Goal: Task Accomplishment & Management: Complete application form

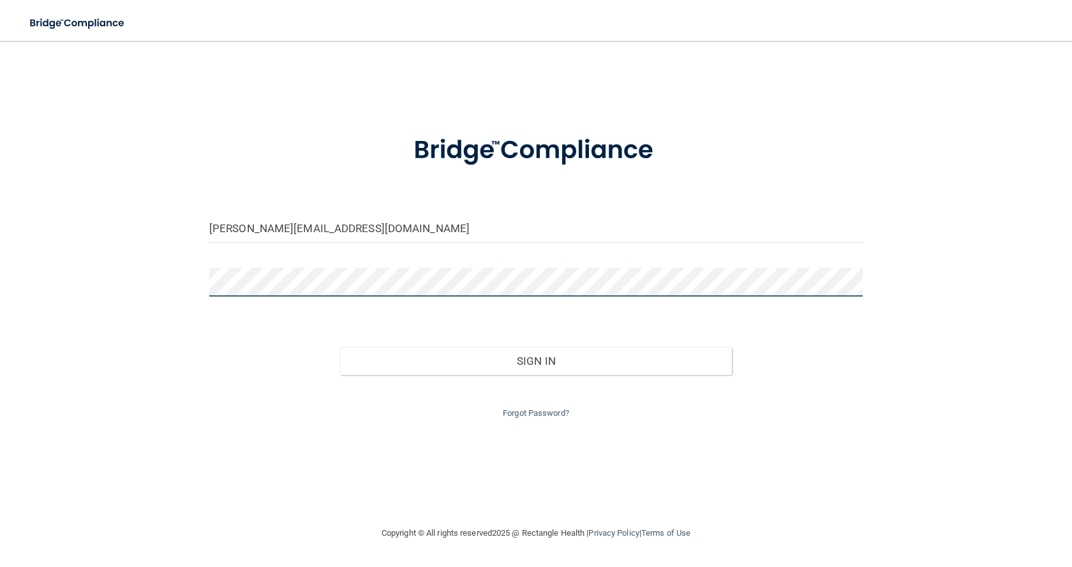
click at [280, 241] on input "[PERSON_NAME][EMAIL_ADDRESS][DOMAIN_NAME]" at bounding box center [536, 228] width 654 height 29
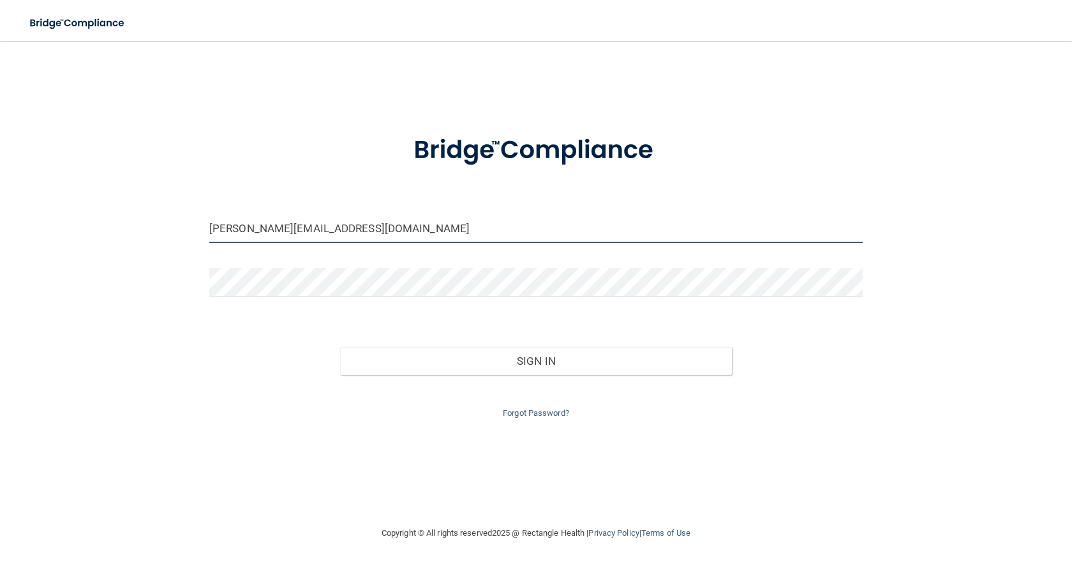
click at [386, 230] on input "[PERSON_NAME][EMAIL_ADDRESS][DOMAIN_NAME]" at bounding box center [536, 228] width 654 height 29
click at [407, 230] on input "[PERSON_NAME][EMAIL_ADDRESS][DOMAIN_NAME]" at bounding box center [536, 228] width 654 height 29
click at [356, 233] on input "[PERSON_NAME][EMAIL_ADDRESS][DOMAIN_NAME]" at bounding box center [536, 228] width 654 height 29
drag, startPoint x: 363, startPoint y: 232, endPoint x: 4, endPoint y: 228, distance: 358.8
click at [1, 232] on main "[PERSON_NAME][EMAIL_ADDRESS][DOMAIN_NAME] Invalid email/password. You don't hav…" at bounding box center [536, 304] width 1072 height 527
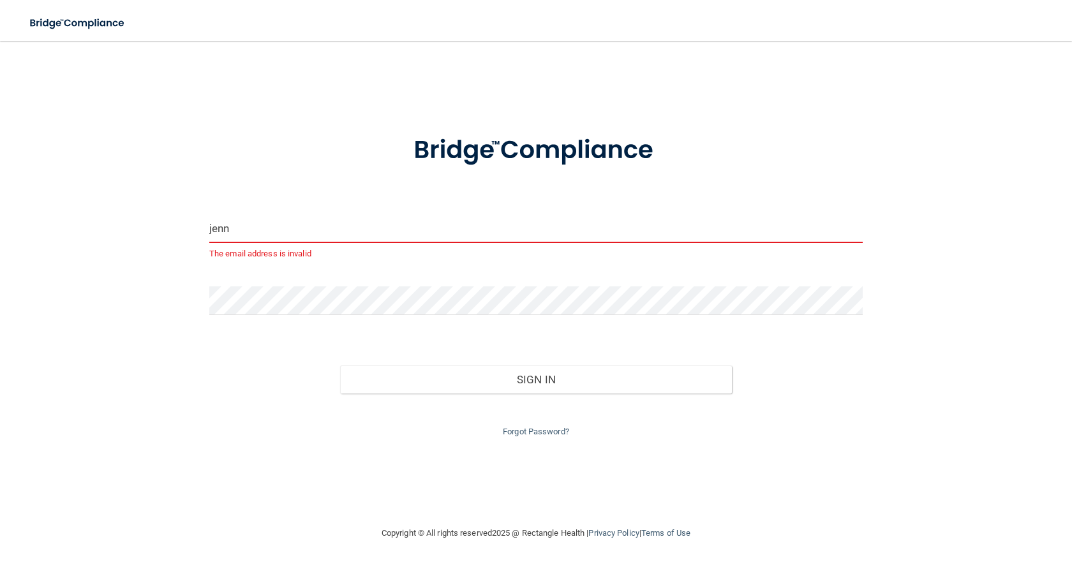
type input "[PERSON_NAME][EMAIL_ADDRESS][DOMAIN_NAME]"
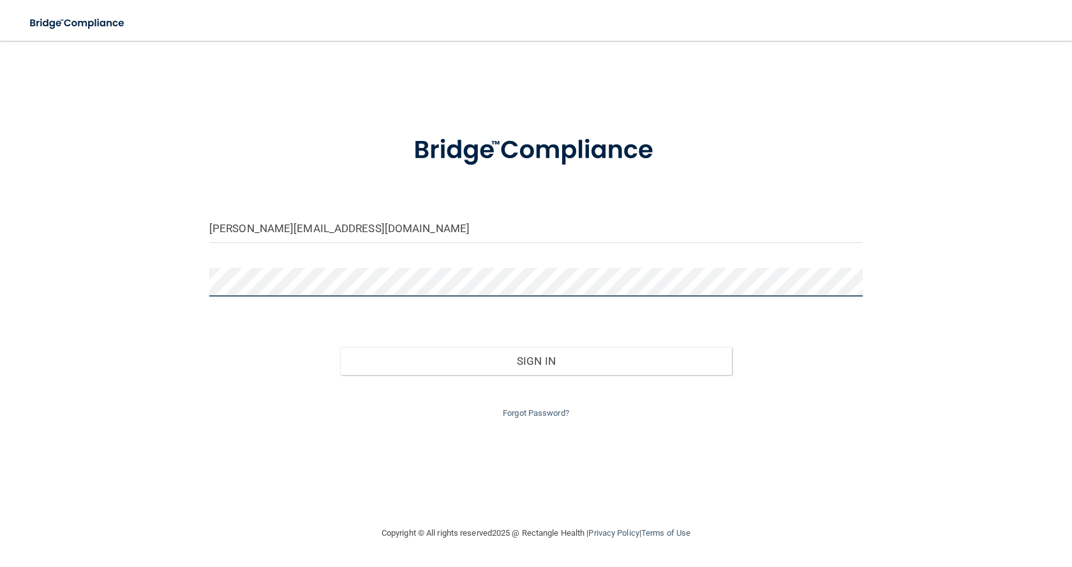
click at [90, 296] on div "[PERSON_NAME][EMAIL_ADDRESS][DOMAIN_NAME] Invalid email/password. You don't hav…" at bounding box center [536, 284] width 1021 height 460
click at [340, 347] on button "Sign In" at bounding box center [536, 361] width 392 height 28
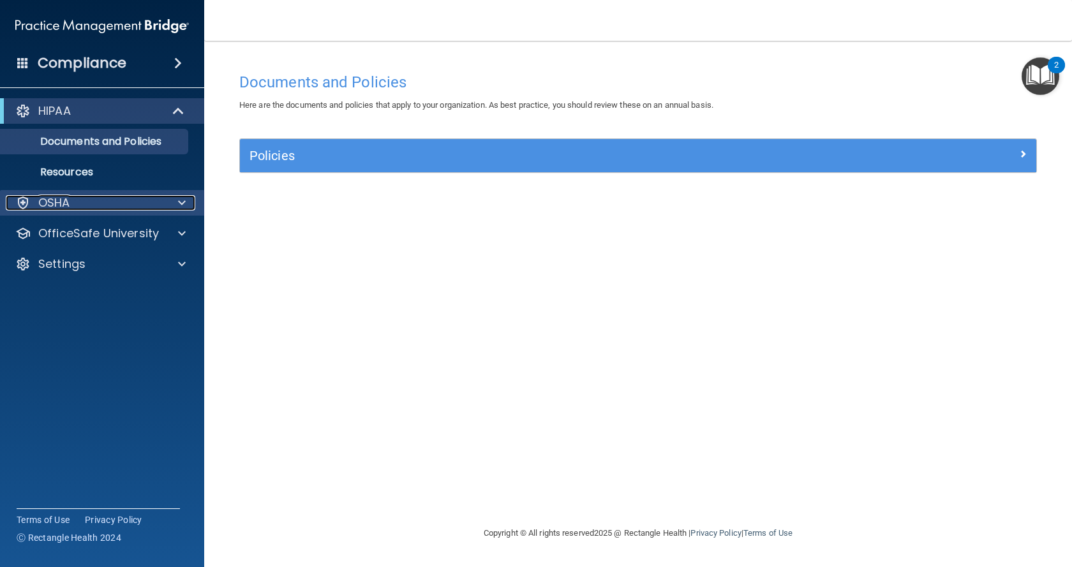
click at [184, 203] on span at bounding box center [182, 202] width 8 height 15
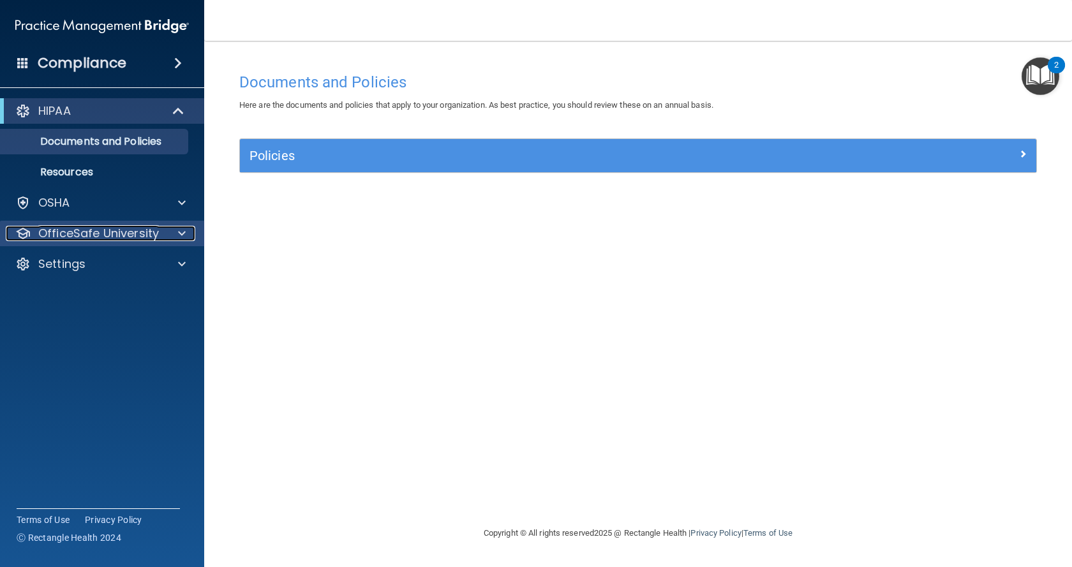
click at [180, 234] on span at bounding box center [182, 233] width 8 height 15
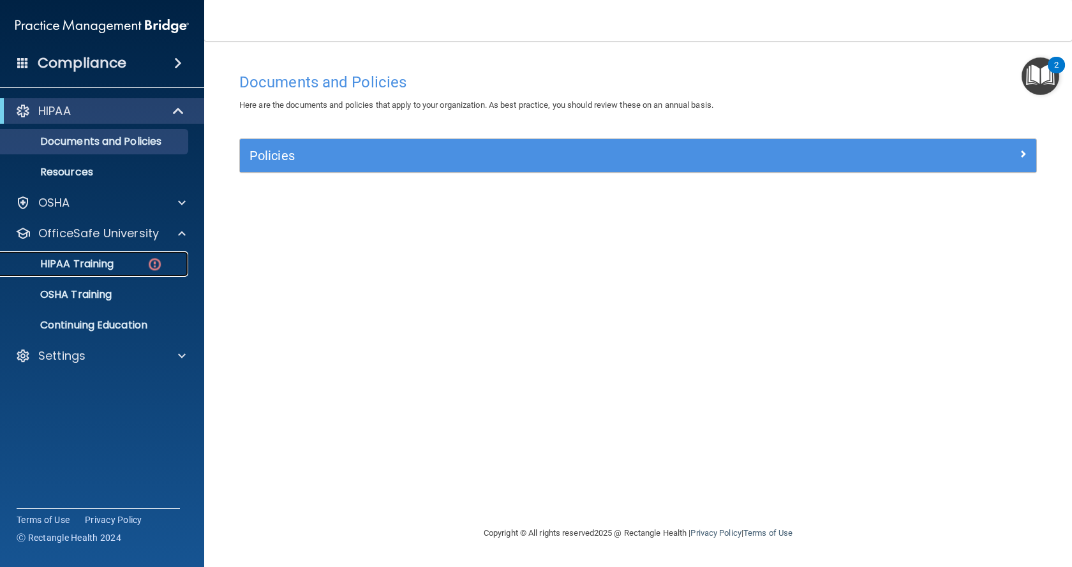
click at [118, 257] on link "HIPAA Training" at bounding box center [87, 265] width 201 height 26
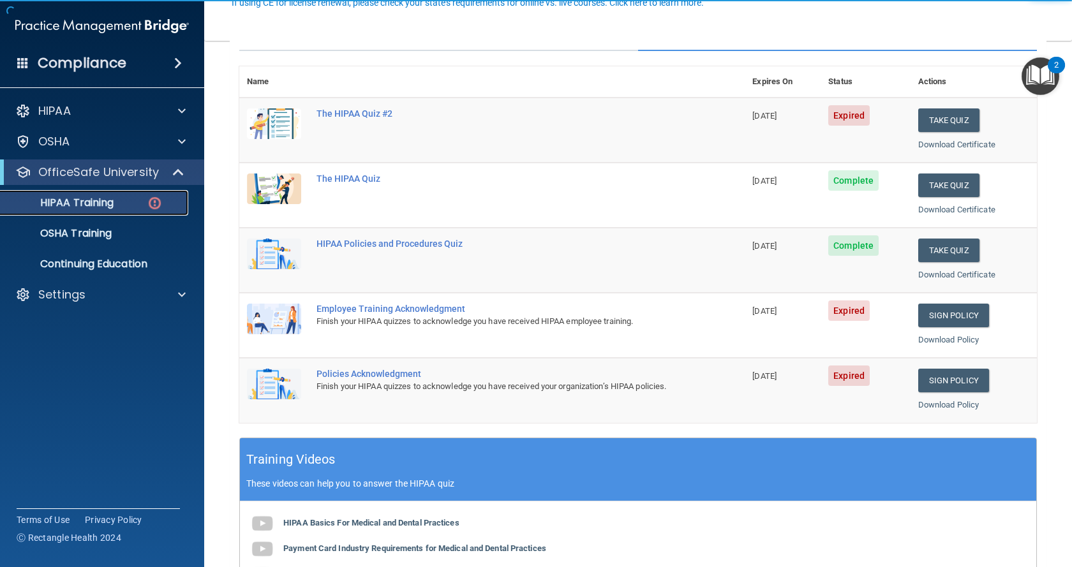
scroll to position [128, 0]
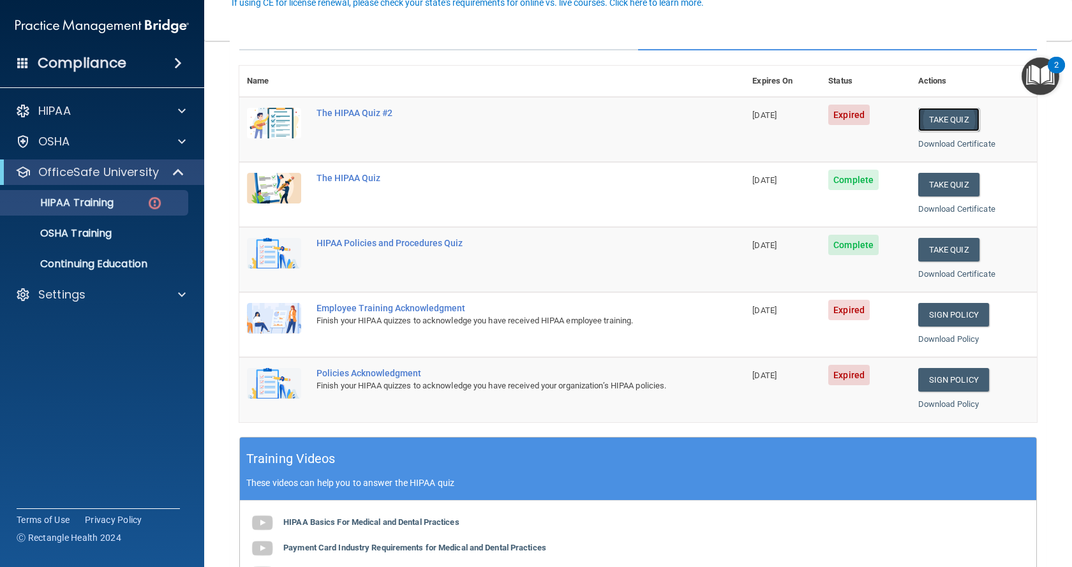
click at [919, 128] on button "Take Quiz" at bounding box center [949, 120] width 61 height 24
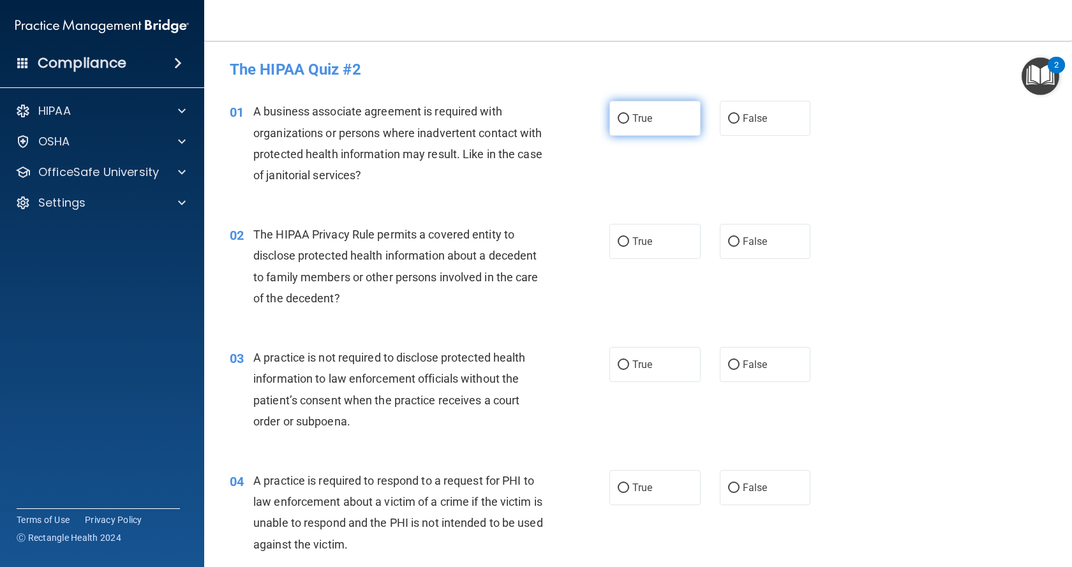
click at [657, 119] on label "True" at bounding box center [655, 118] width 91 height 35
click at [629, 119] on input "True" at bounding box center [623, 119] width 11 height 10
radio input "true"
click at [770, 250] on label "False" at bounding box center [765, 241] width 91 height 35
click at [740, 247] on input "False" at bounding box center [733, 242] width 11 height 10
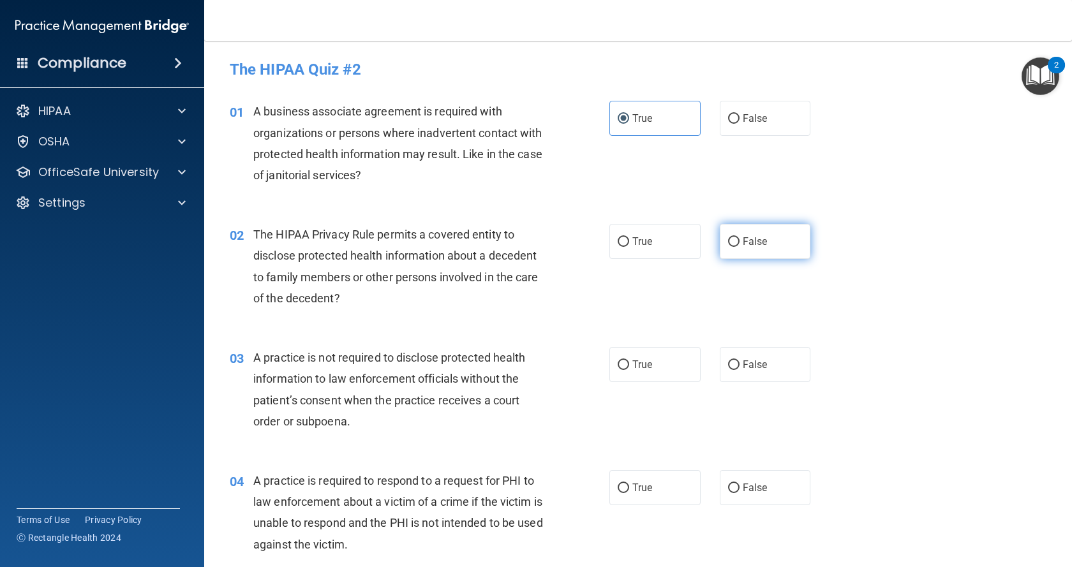
radio input "true"
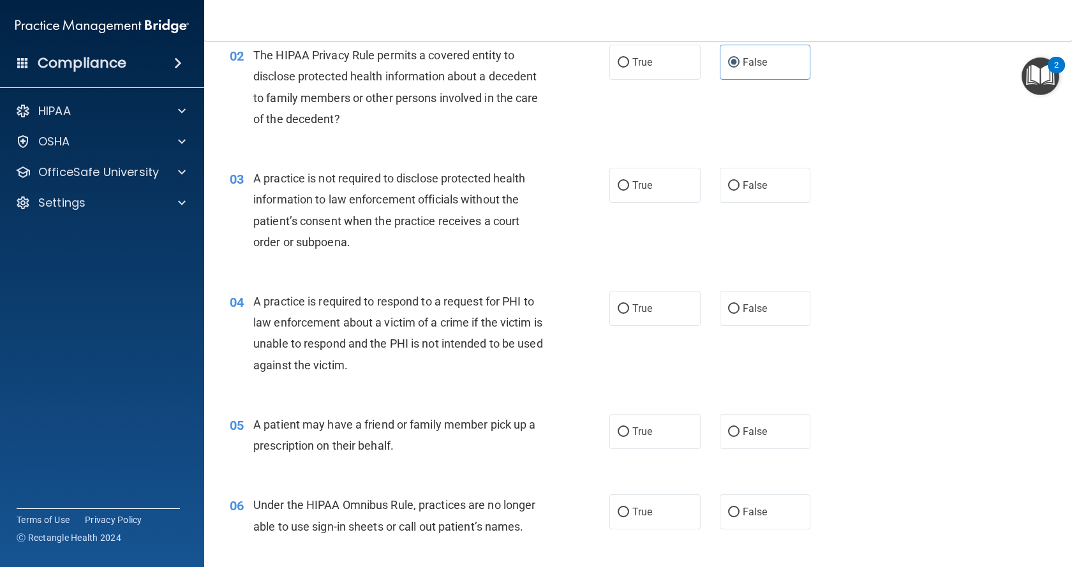
scroll to position [192, 0]
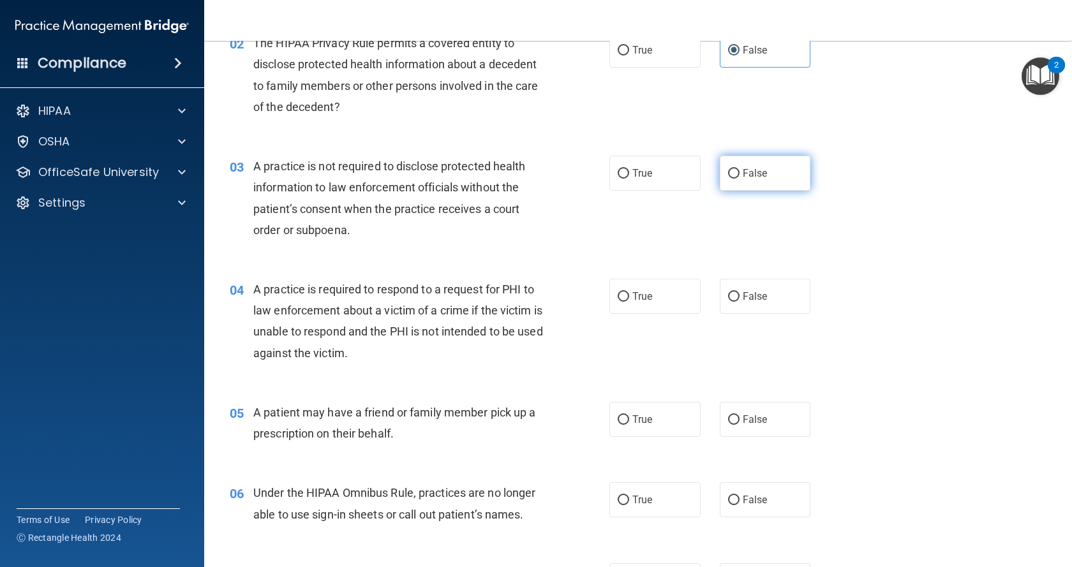
click at [737, 179] on label "False" at bounding box center [765, 173] width 91 height 35
click at [737, 179] on input "False" at bounding box center [733, 174] width 11 height 10
radio input "true"
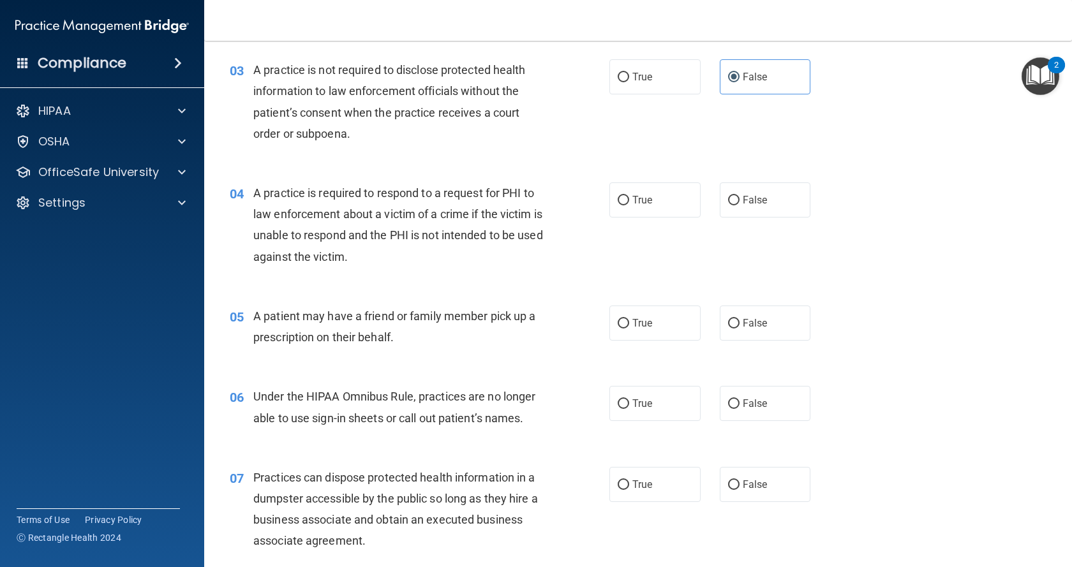
scroll to position [319, 0]
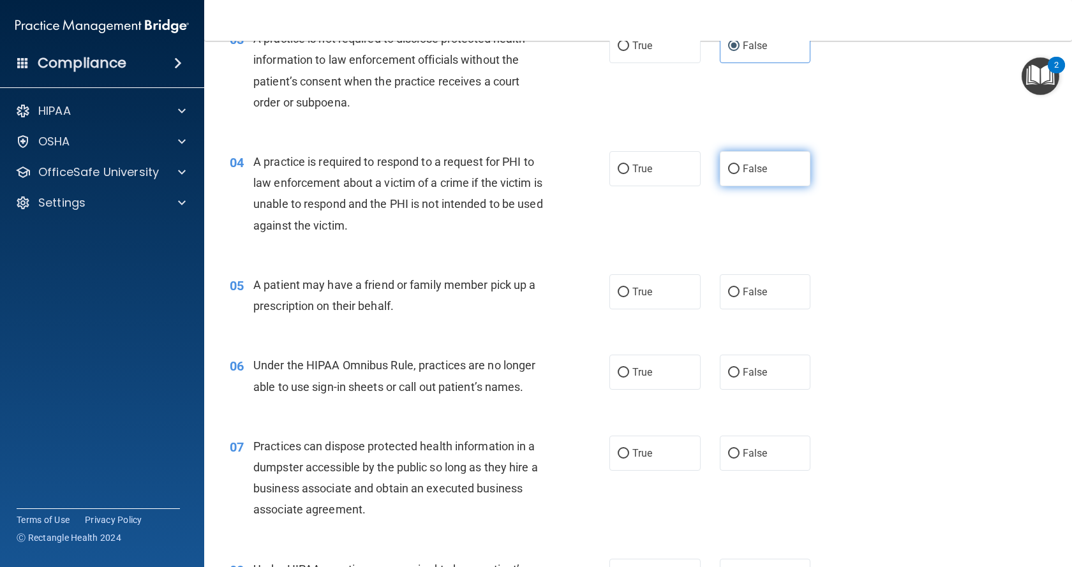
click at [748, 169] on span "False" at bounding box center [755, 169] width 25 height 12
click at [740, 169] on input "False" at bounding box center [733, 170] width 11 height 10
radio input "true"
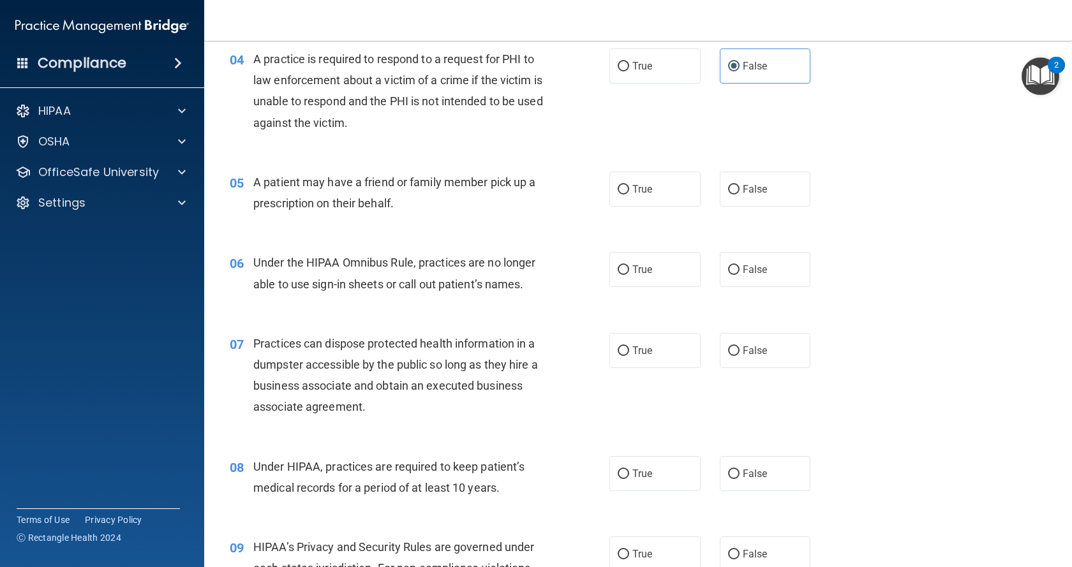
scroll to position [447, 0]
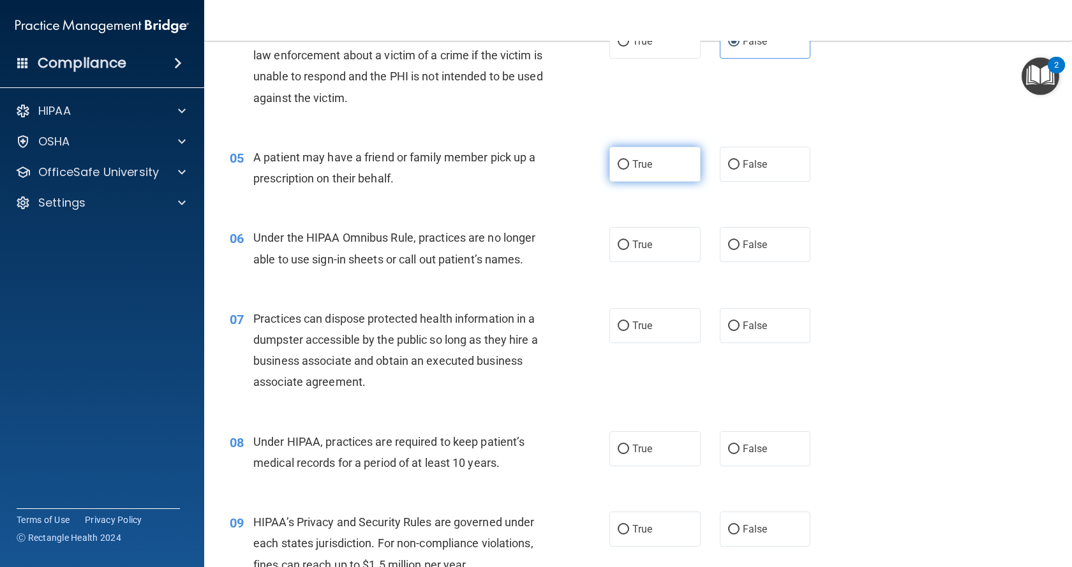
click at [641, 167] on span "True" at bounding box center [643, 164] width 20 height 12
click at [629, 167] on input "True" at bounding box center [623, 165] width 11 height 10
radio input "true"
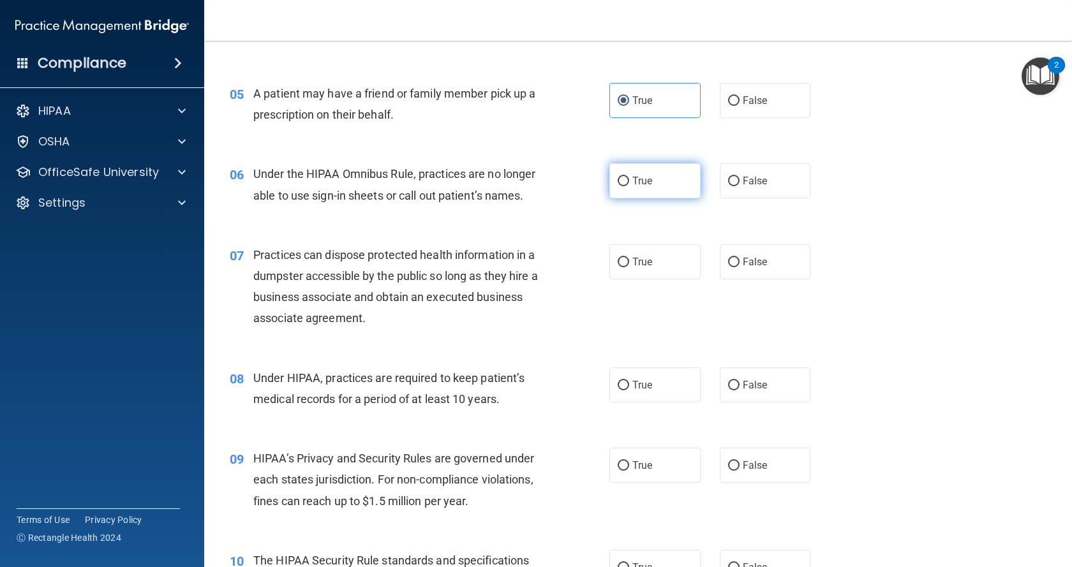
click at [633, 186] on span "True" at bounding box center [643, 181] width 20 height 12
click at [629, 186] on input "True" at bounding box center [623, 182] width 11 height 10
radio input "true"
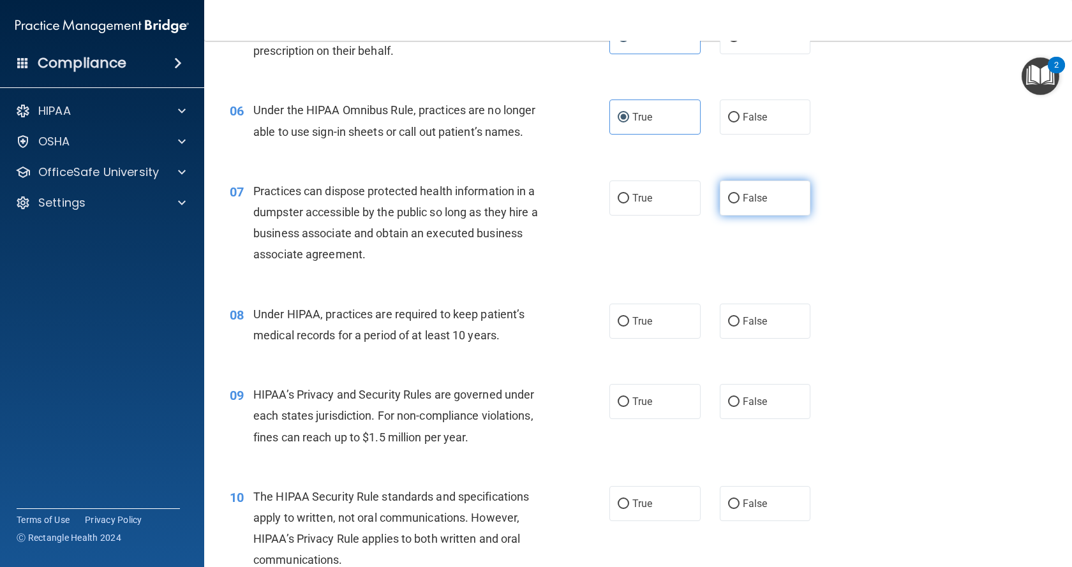
click at [761, 200] on span "False" at bounding box center [755, 198] width 25 height 12
click at [740, 200] on input "False" at bounding box center [733, 199] width 11 height 10
radio input "true"
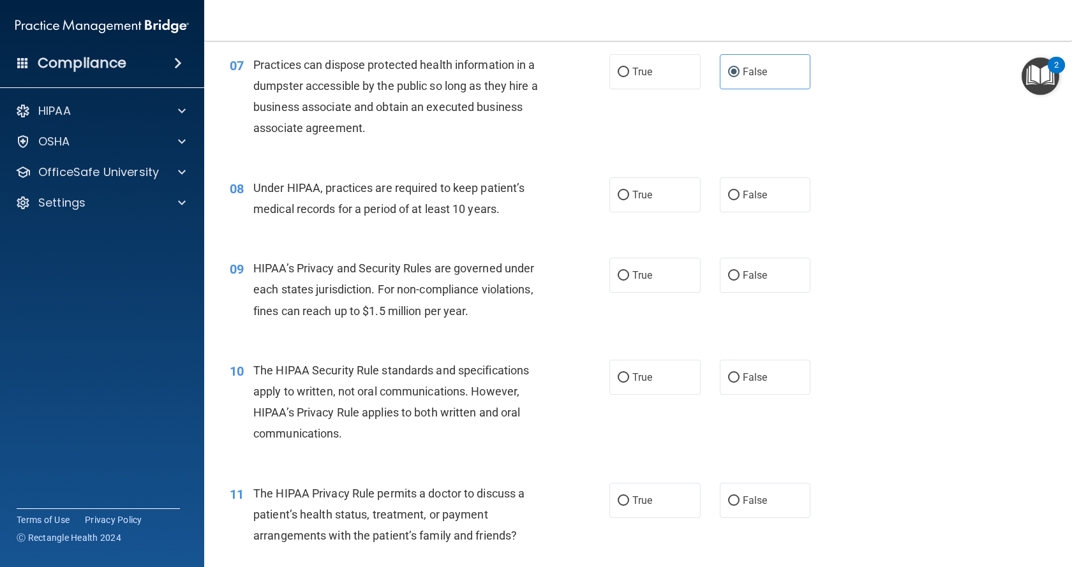
scroll to position [702, 0]
click at [647, 197] on span "True" at bounding box center [643, 194] width 20 height 12
click at [629, 197] on input "True" at bounding box center [623, 195] width 11 height 10
radio input "true"
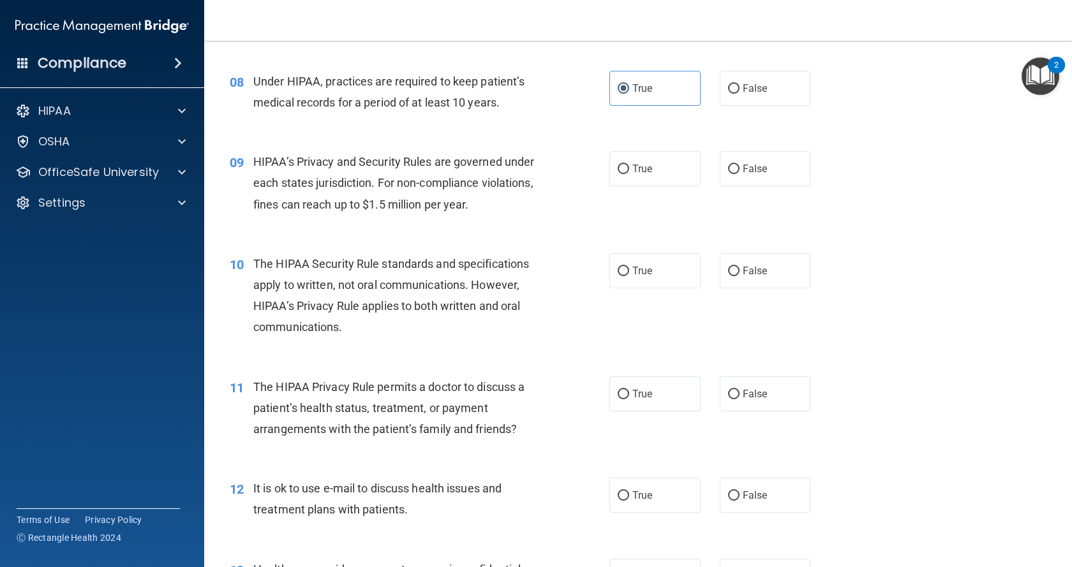
scroll to position [830, 0]
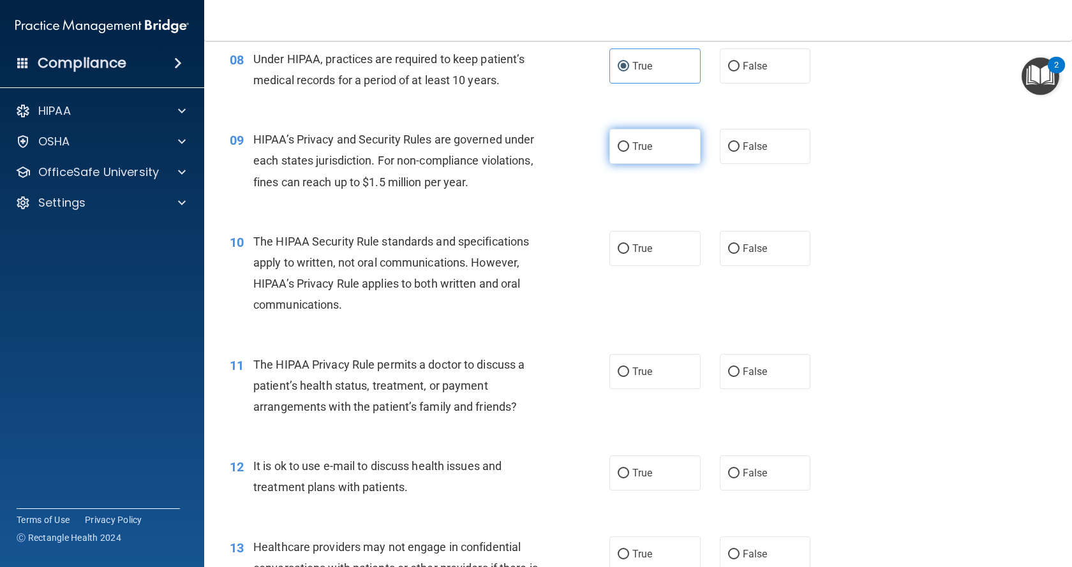
click at [652, 142] on label "True" at bounding box center [655, 146] width 91 height 35
click at [629, 142] on input "True" at bounding box center [623, 147] width 11 height 10
radio input "true"
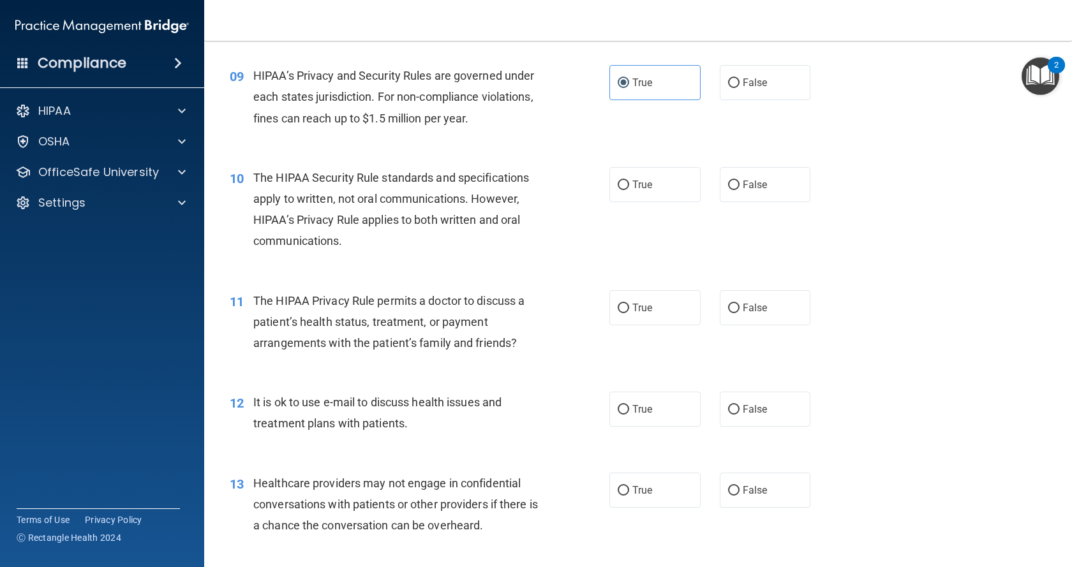
scroll to position [958, 0]
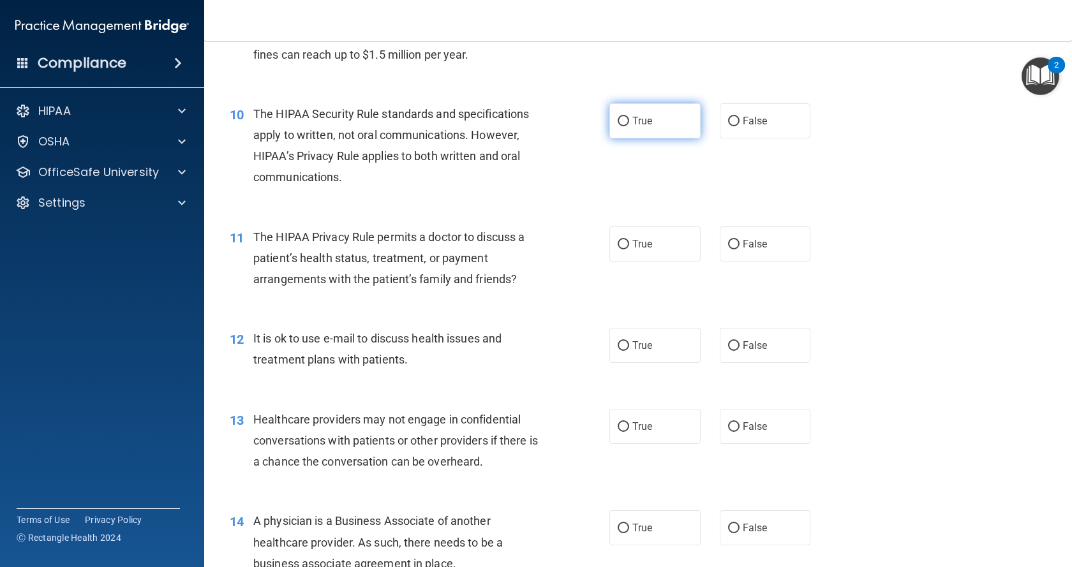
click at [636, 116] on span "True" at bounding box center [643, 121] width 20 height 12
click at [629, 117] on input "True" at bounding box center [623, 122] width 11 height 10
radio input "true"
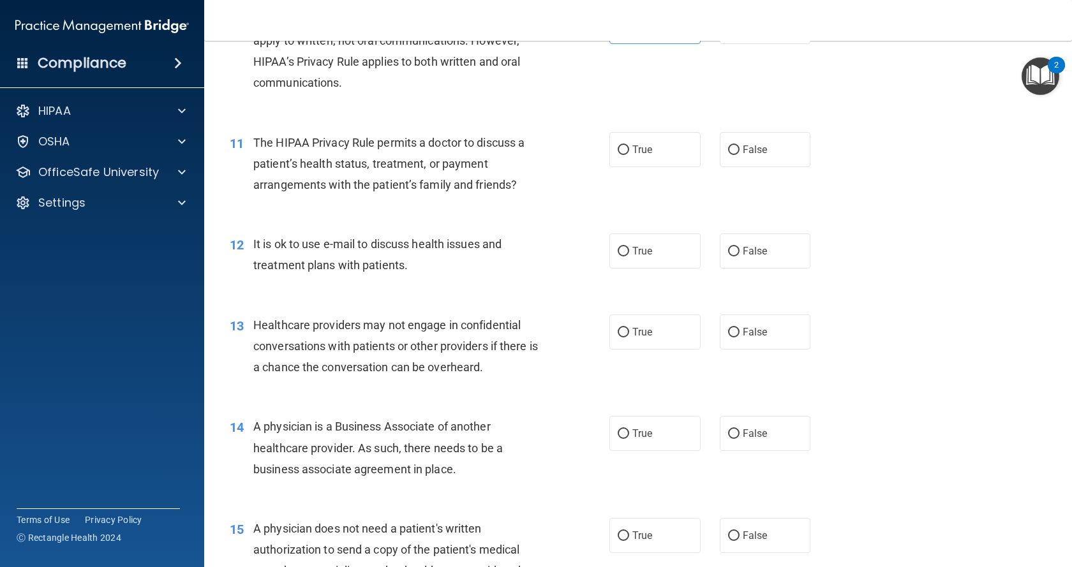
scroll to position [1085, 0]
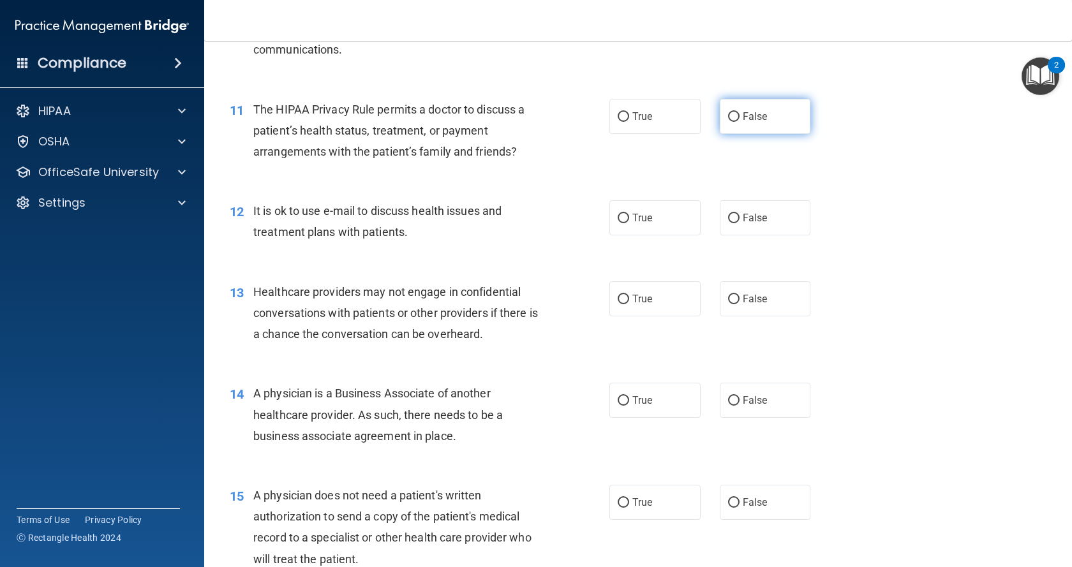
click at [762, 112] on label "False" at bounding box center [765, 116] width 91 height 35
click at [740, 112] on input "False" at bounding box center [733, 117] width 11 height 10
radio input "true"
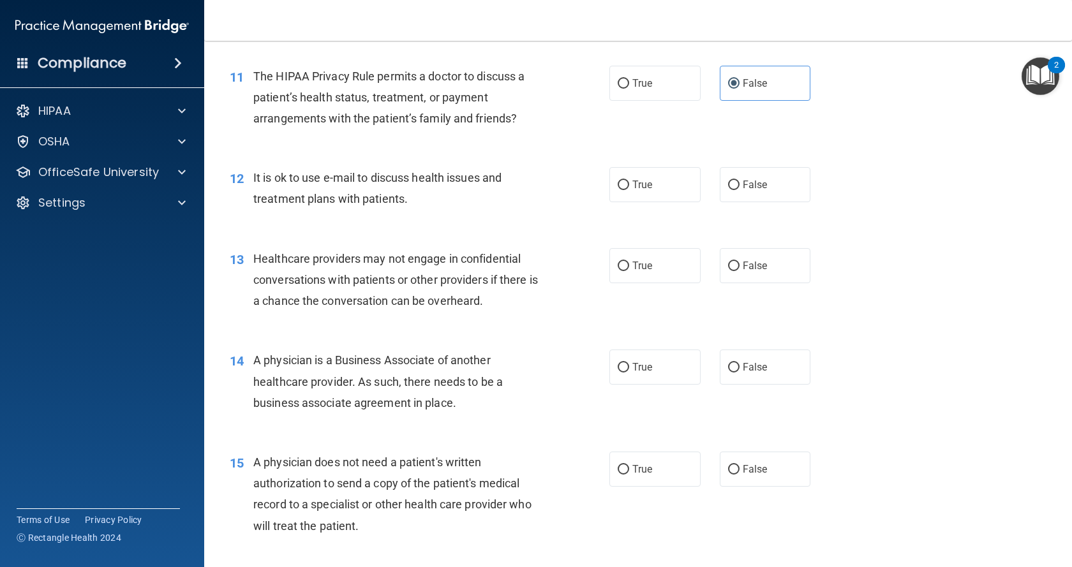
scroll to position [1149, 0]
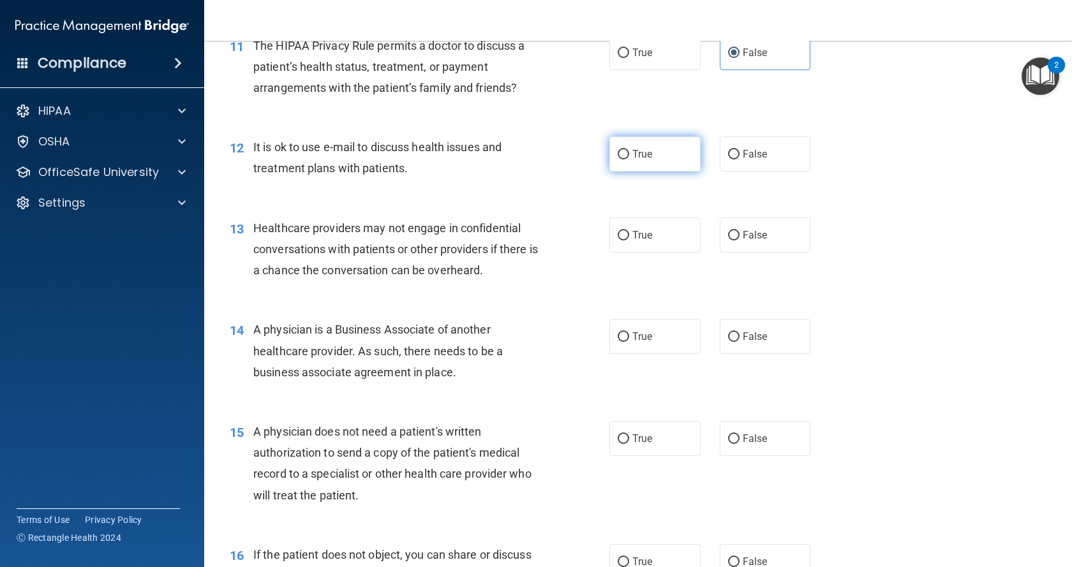
click at [650, 150] on label "True" at bounding box center [655, 154] width 91 height 35
click at [629, 150] on input "True" at bounding box center [623, 155] width 11 height 10
radio input "true"
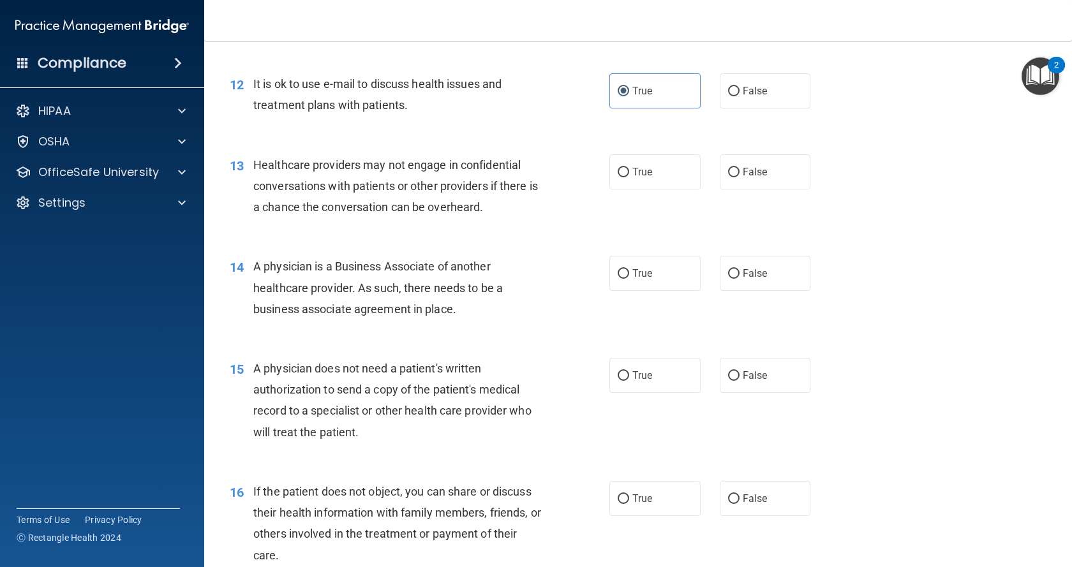
scroll to position [1213, 0]
click at [652, 175] on label "True" at bounding box center [655, 171] width 91 height 35
click at [629, 175] on input "True" at bounding box center [623, 172] width 11 height 10
radio input "true"
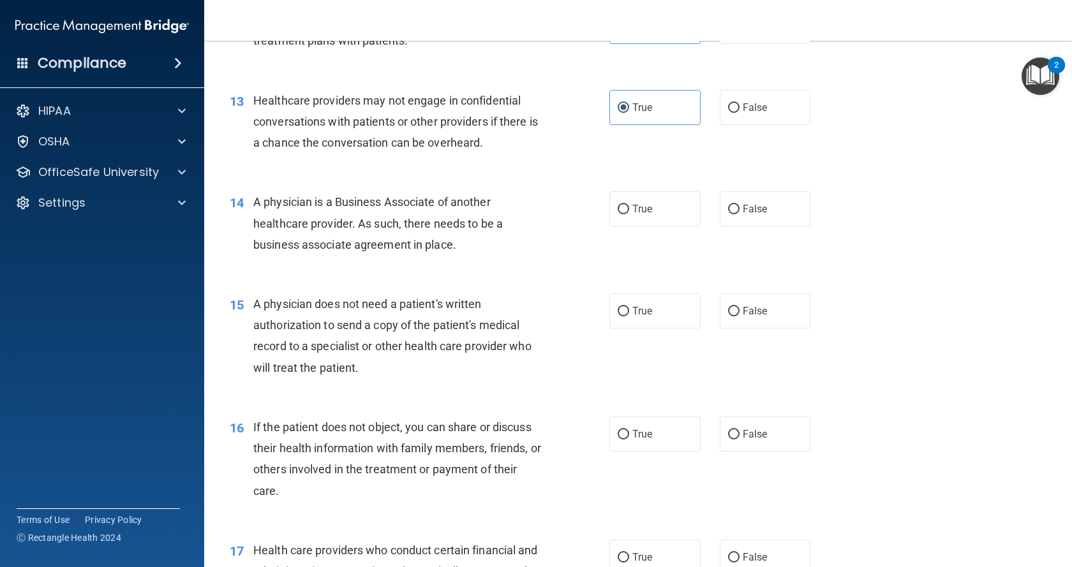
scroll to position [1341, 0]
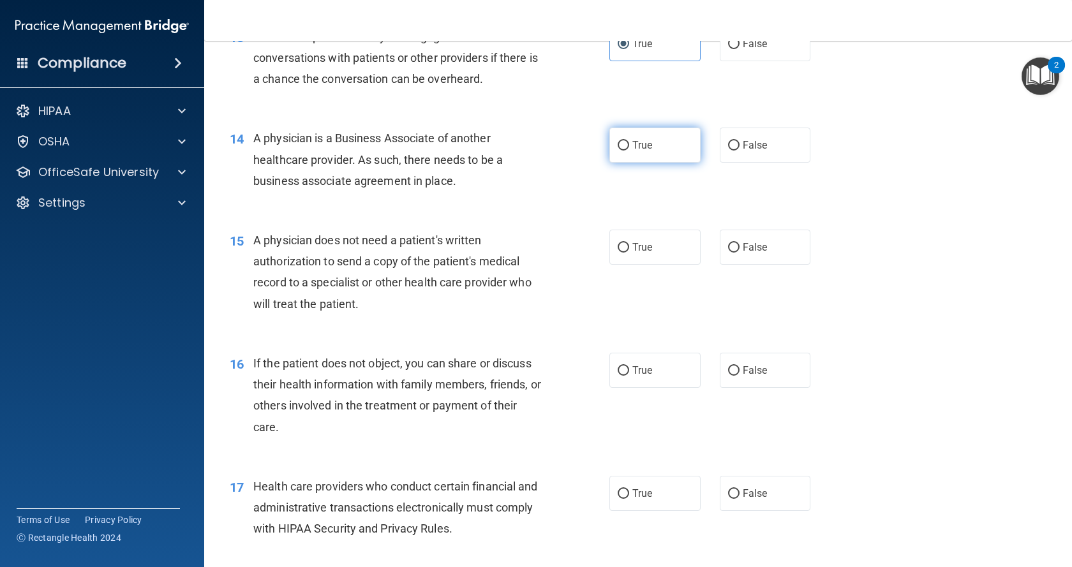
click at [633, 150] on span "True" at bounding box center [643, 145] width 20 height 12
click at [629, 150] on input "True" at bounding box center [623, 146] width 11 height 10
radio input "true"
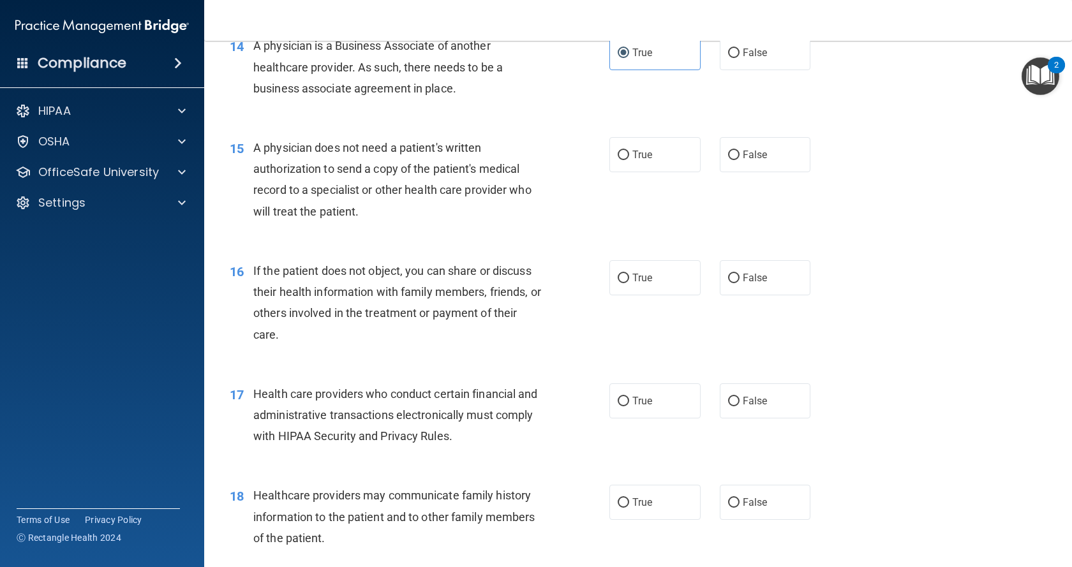
scroll to position [1468, 0]
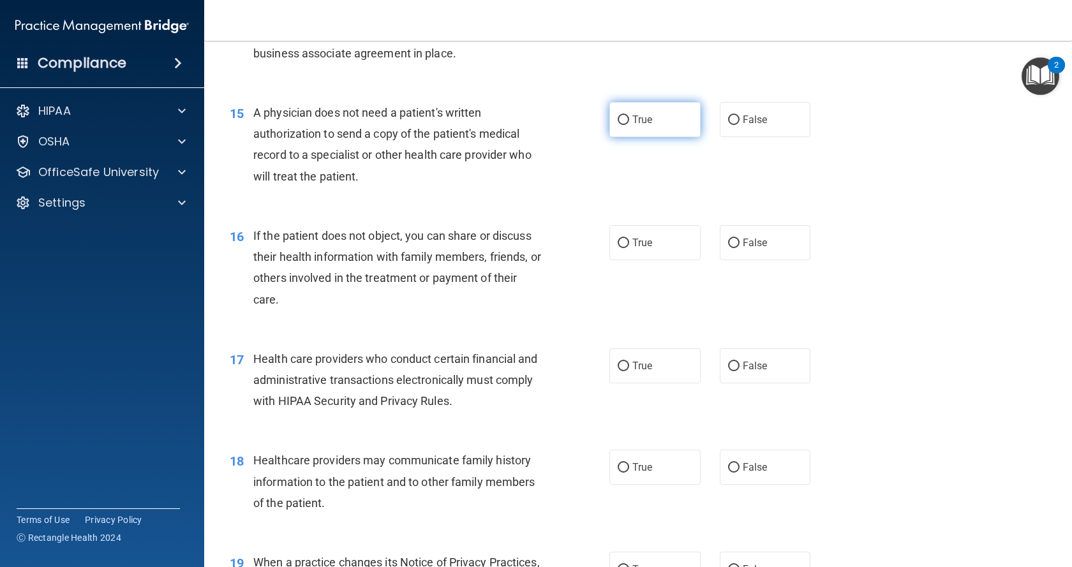
click at [643, 128] on label "True" at bounding box center [655, 119] width 91 height 35
click at [629, 125] on input "True" at bounding box center [623, 121] width 11 height 10
radio input "true"
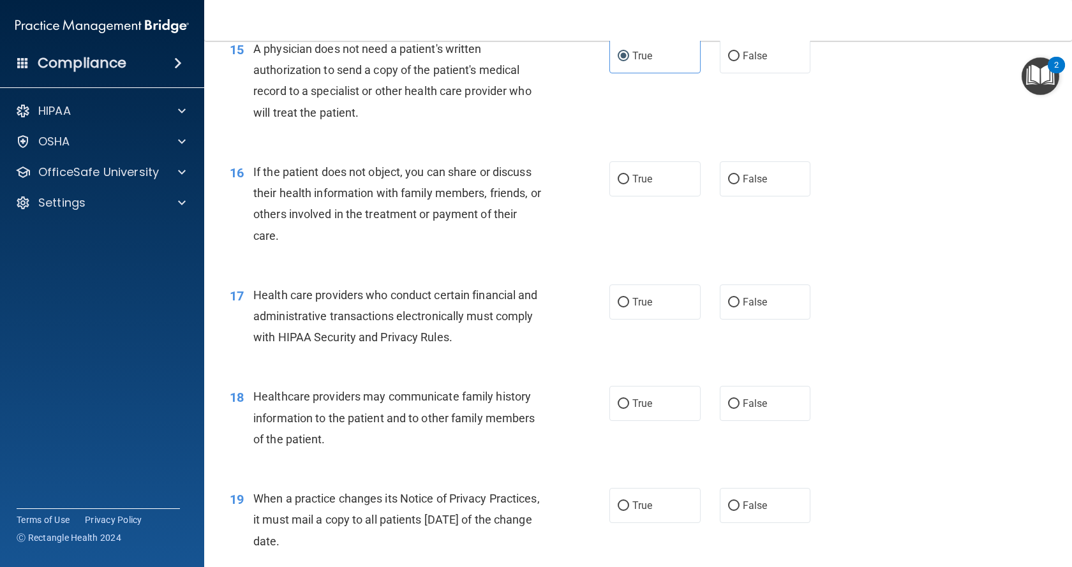
scroll to position [1596, 0]
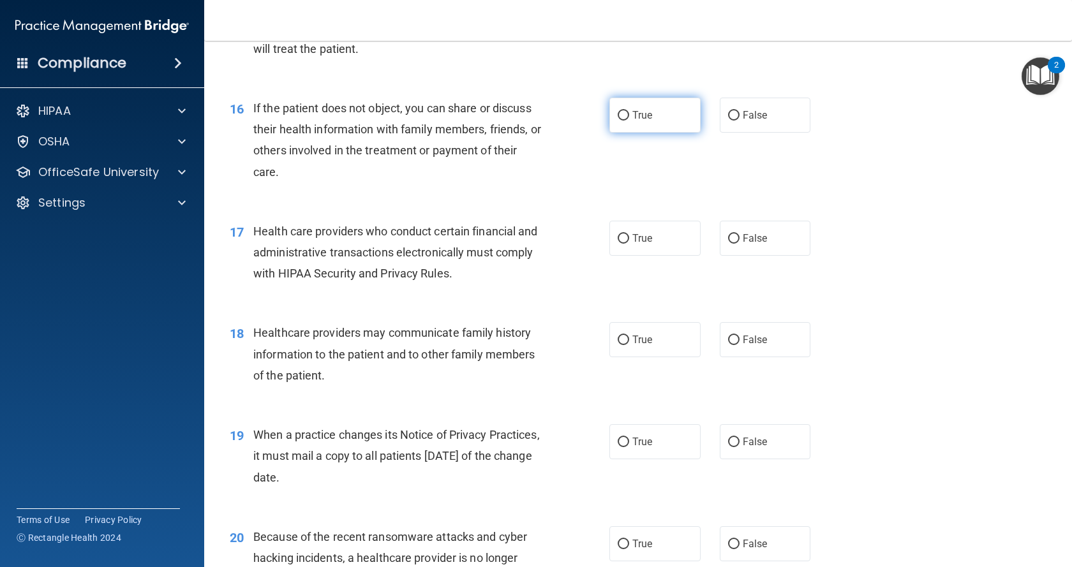
click at [637, 119] on span "True" at bounding box center [643, 115] width 20 height 12
click at [629, 119] on input "True" at bounding box center [623, 116] width 11 height 10
radio input "true"
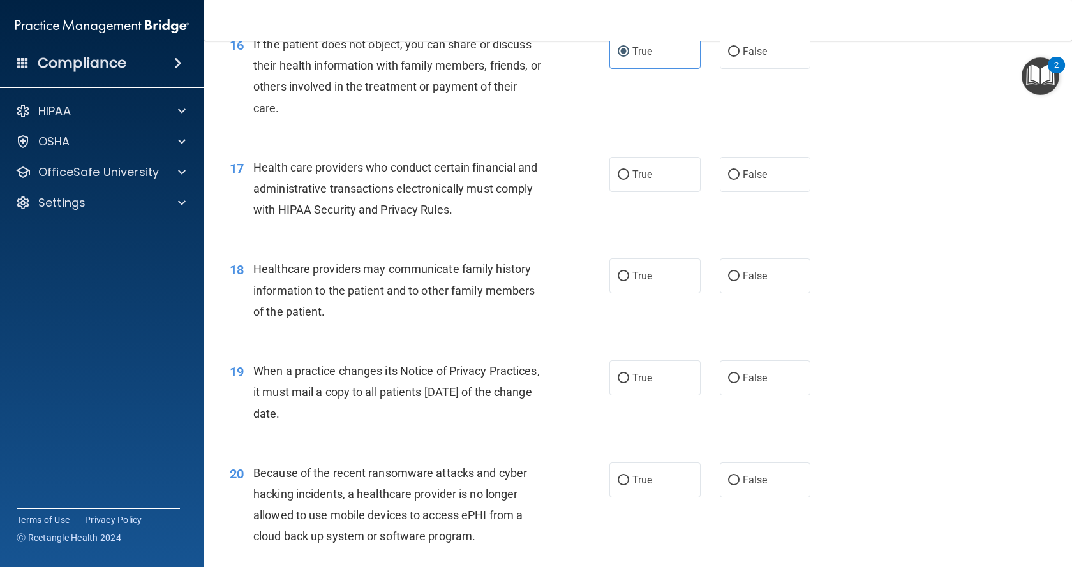
scroll to position [1724, 0]
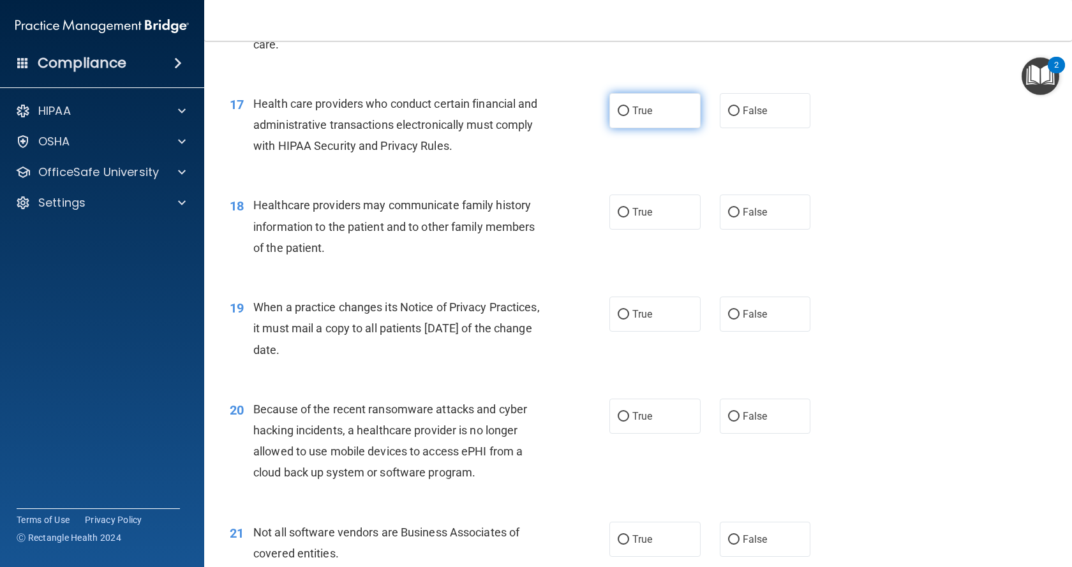
click at [615, 119] on label "True" at bounding box center [655, 110] width 91 height 35
click at [618, 116] on input "True" at bounding box center [623, 112] width 11 height 10
radio input "true"
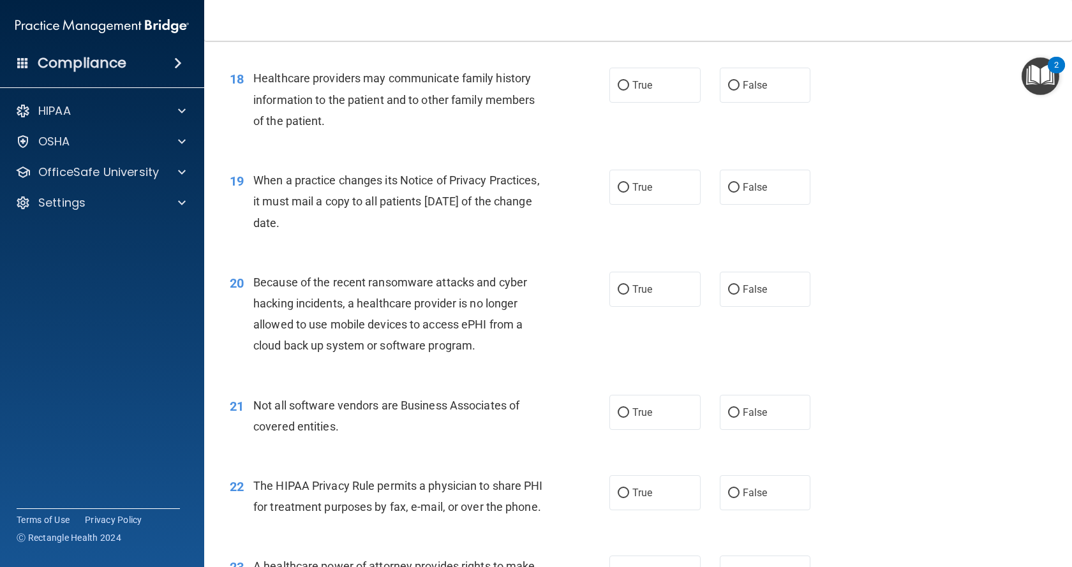
scroll to position [1851, 0]
click at [743, 82] on span "False" at bounding box center [755, 85] width 25 height 12
click at [740, 82] on input "False" at bounding box center [733, 85] width 11 height 10
radio input "true"
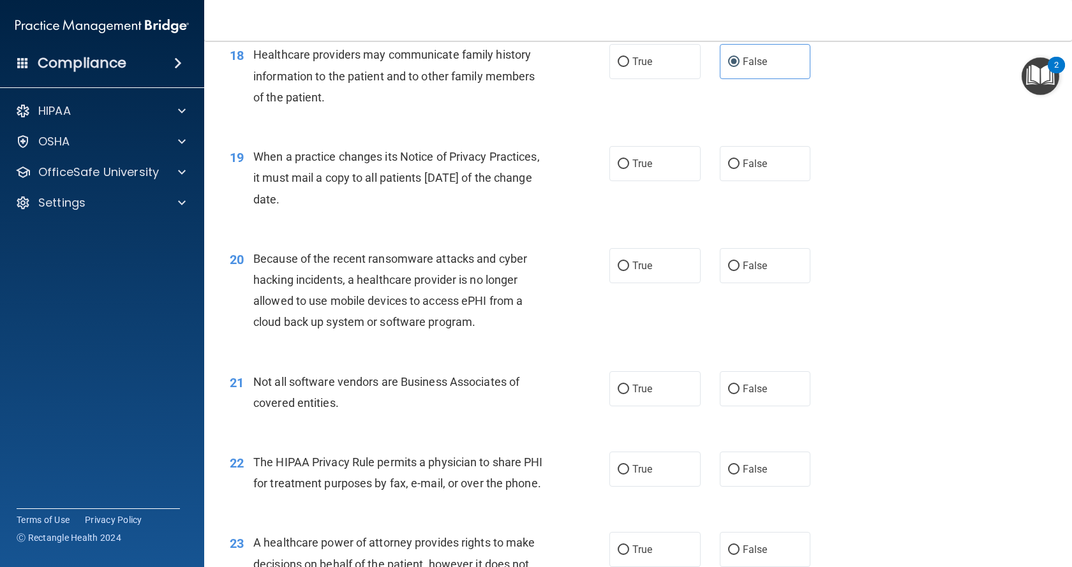
scroll to position [1915, 0]
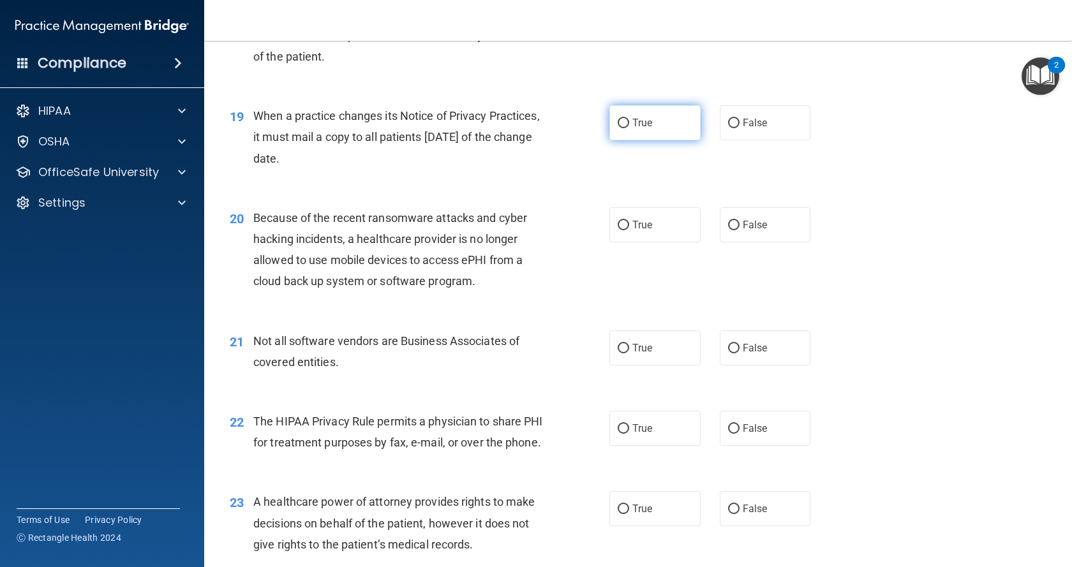
click at [659, 124] on label "True" at bounding box center [655, 122] width 91 height 35
click at [629, 124] on input "True" at bounding box center [623, 124] width 11 height 10
radio input "true"
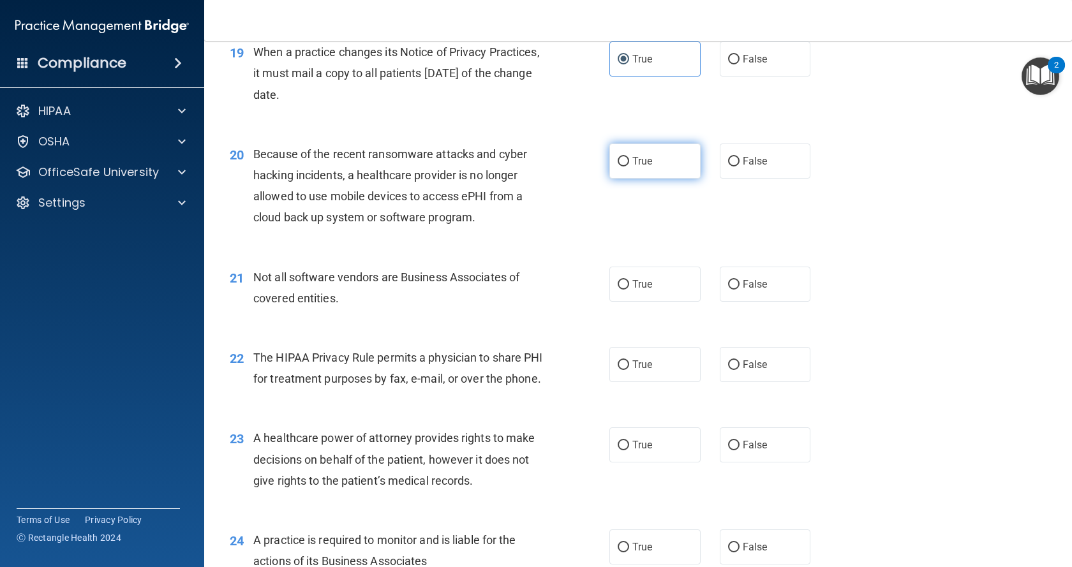
click at [656, 176] on label "True" at bounding box center [655, 161] width 91 height 35
click at [629, 167] on input "True" at bounding box center [623, 162] width 11 height 10
radio input "true"
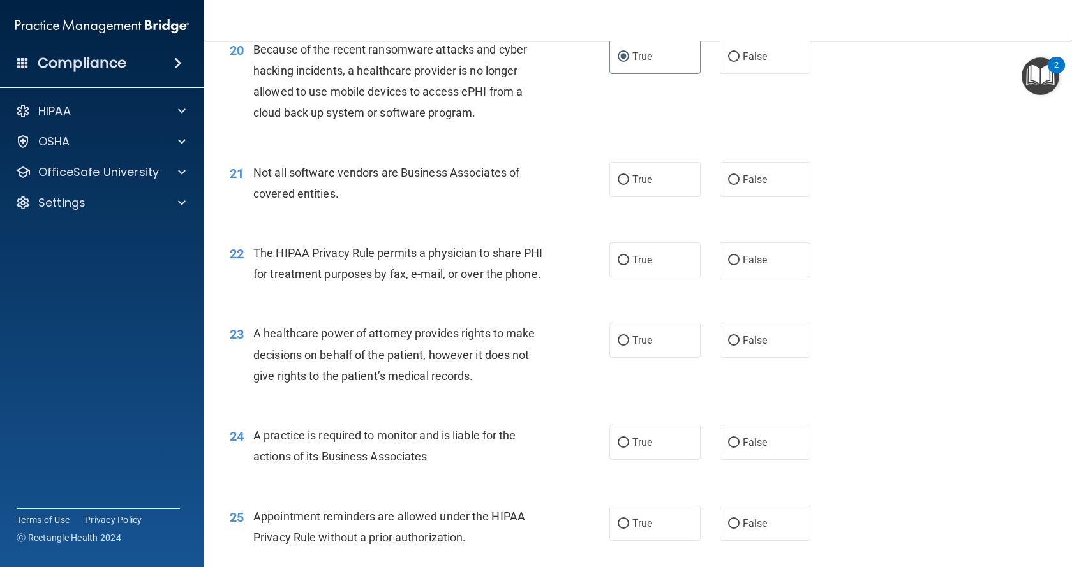
scroll to position [2107, 0]
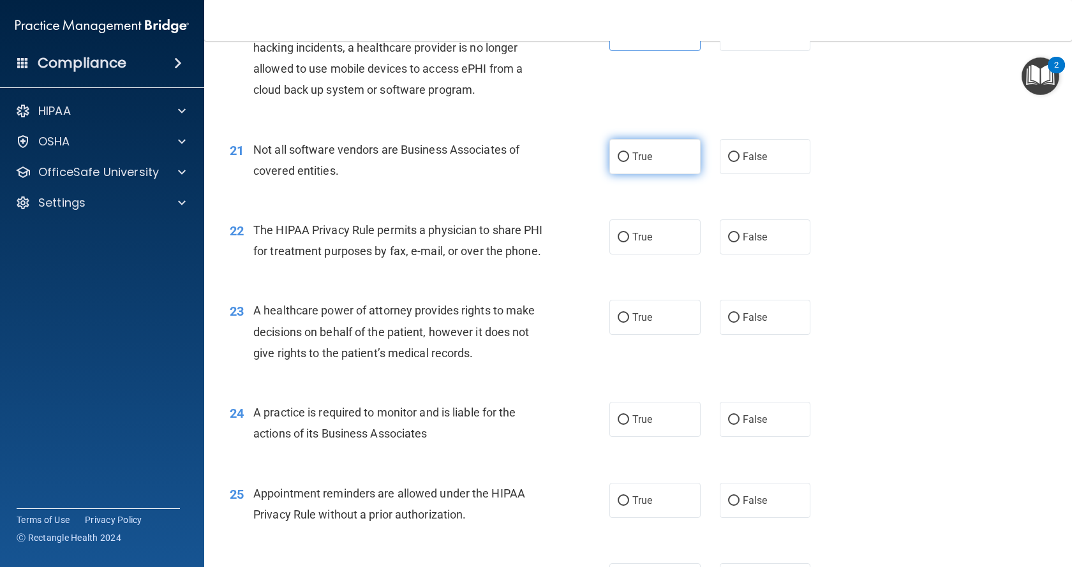
click at [662, 167] on label "True" at bounding box center [655, 156] width 91 height 35
click at [629, 162] on input "True" at bounding box center [623, 158] width 11 height 10
radio input "true"
